Goal: Complete application form: Complete application form

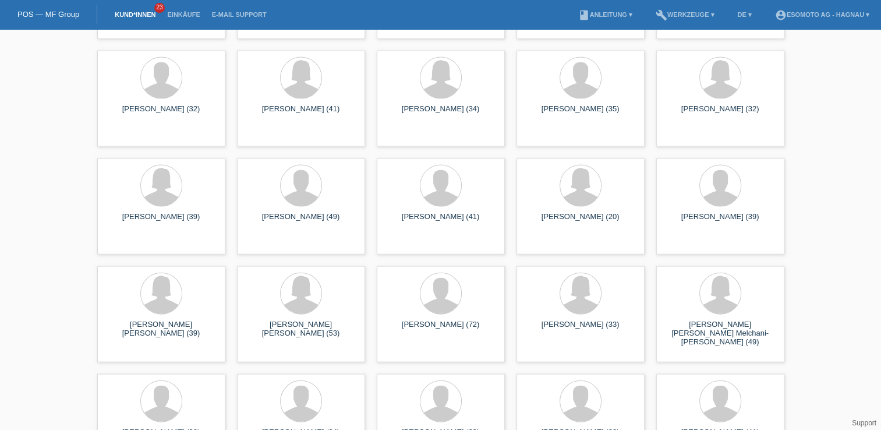
scroll to position [2506, 0]
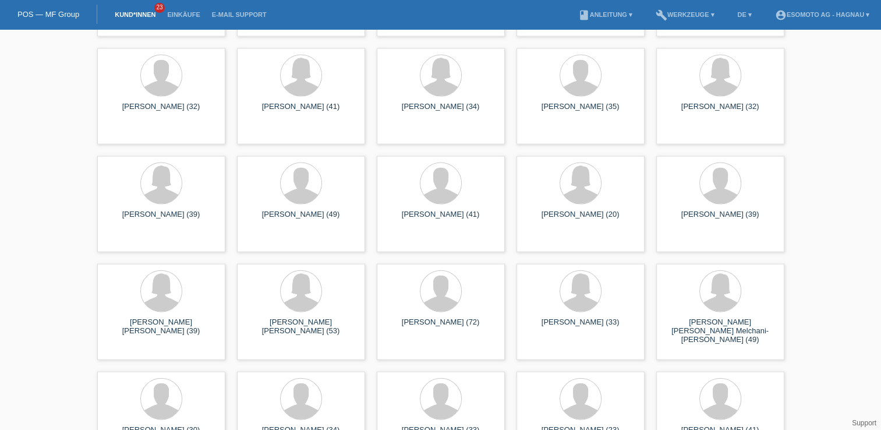
click at [143, 13] on link "Kund*innen" at bounding box center [135, 14] width 52 height 7
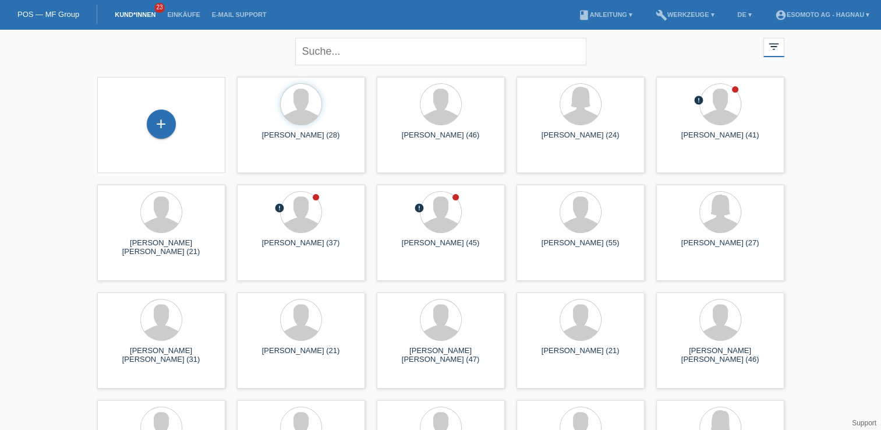
click at [159, 118] on div "+" at bounding box center [161, 123] width 29 height 29
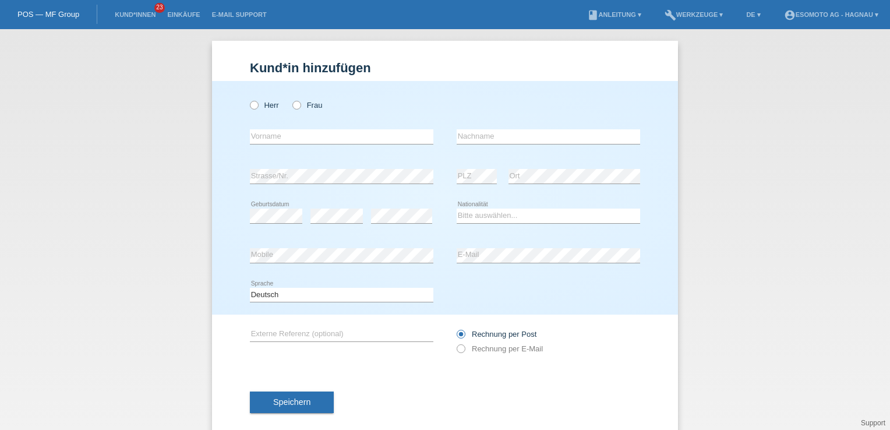
click at [248, 99] on icon at bounding box center [248, 99] width 0 height 0
click at [250, 106] on input "Herr" at bounding box center [254, 105] width 8 height 8
radio input "true"
